Goal: Transaction & Acquisition: Purchase product/service

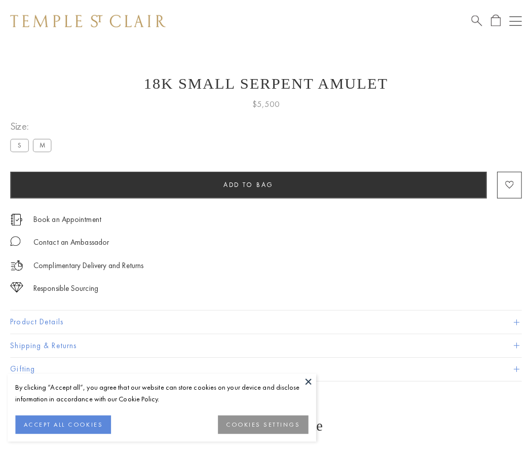
scroll to position [40, 0]
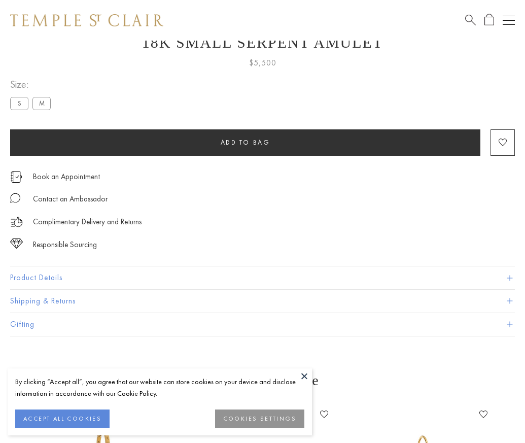
click at [245, 142] on span "Add to bag" at bounding box center [246, 142] width 50 height 9
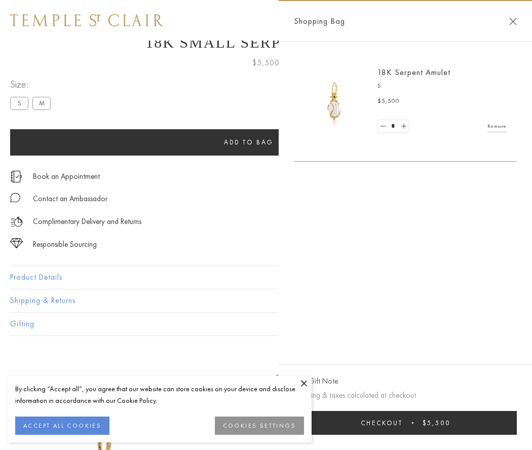
click at [406, 423] on button "Checkout $5,500" at bounding box center [405, 423] width 223 height 24
